Goal: Browse casually: Explore the website without a specific task or goal

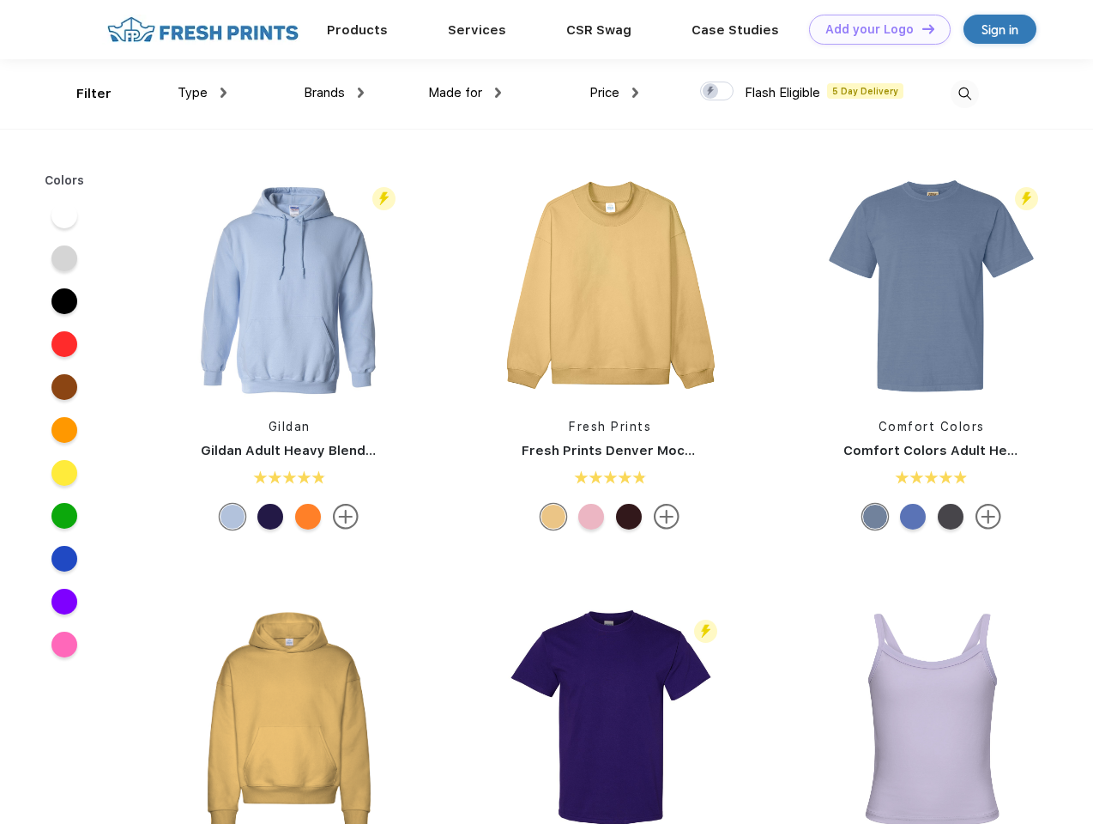
click at [874, 29] on link "Add your Logo Design Tool" at bounding box center [880, 30] width 142 height 30
click at [0, 0] on div "Design Tool" at bounding box center [0, 0] width 0 height 0
click at [921, 28] on link "Add your Logo Design Tool" at bounding box center [880, 30] width 142 height 30
click at [82, 94] on div "Filter" at bounding box center [93, 94] width 35 height 20
click at [203, 93] on span "Type" at bounding box center [193, 92] width 30 height 15
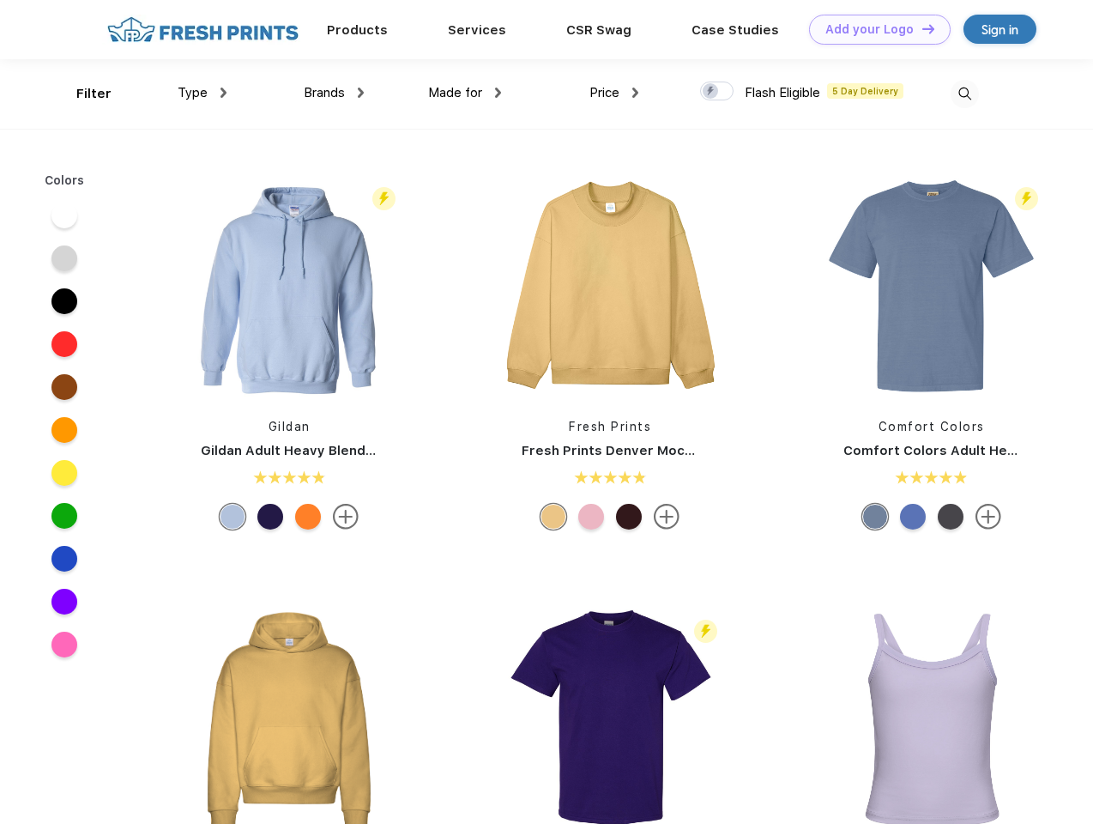
click at [334, 93] on span "Brands" at bounding box center [324, 92] width 41 height 15
click at [465, 93] on span "Made for" at bounding box center [455, 92] width 54 height 15
click at [615, 93] on span "Price" at bounding box center [605, 92] width 30 height 15
click at [718, 92] on div at bounding box center [716, 91] width 33 height 19
click at [712, 92] on input "checkbox" at bounding box center [705, 86] width 11 height 11
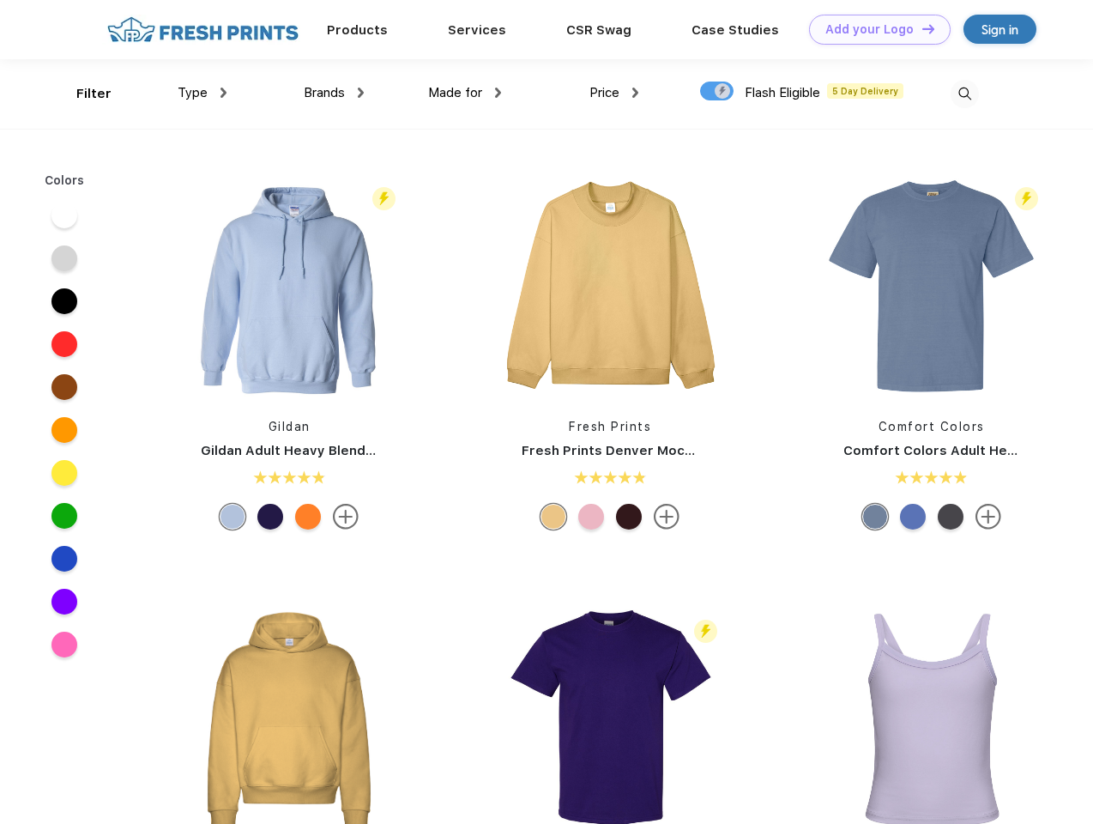
click at [965, 94] on img at bounding box center [965, 94] width 28 height 28
